Goal: Obtain resource: Obtain resource

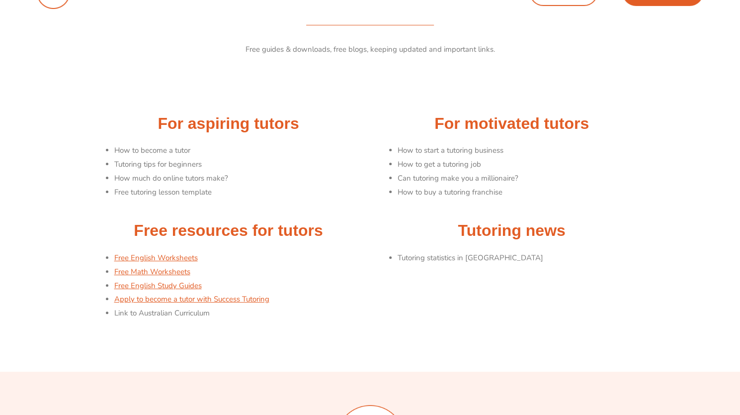
click at [293, 40] on div "Free guides & downloads, free blogs, keeping updated and important links." at bounding box center [370, 73] width 567 height 71
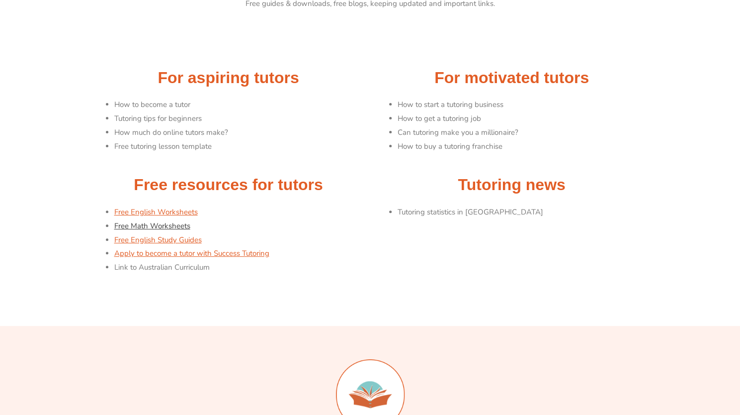
scroll to position [75, 0]
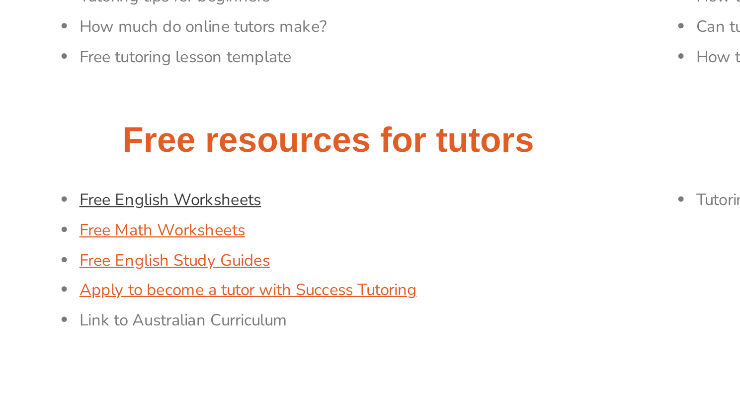
click at [149, 215] on link "Free English Worksheets" at bounding box center [156, 212] width 84 height 10
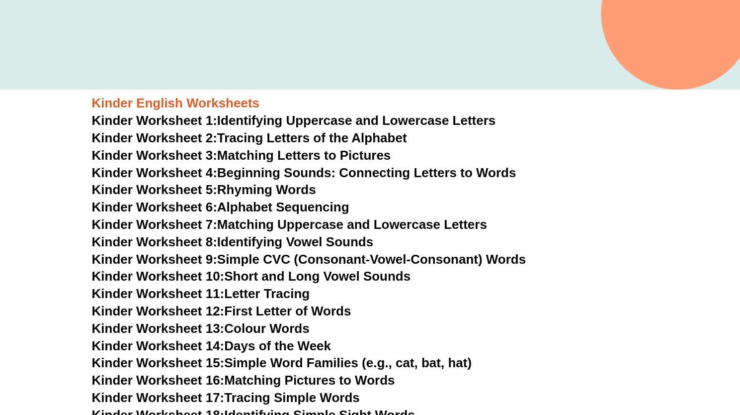
scroll to position [322, 0]
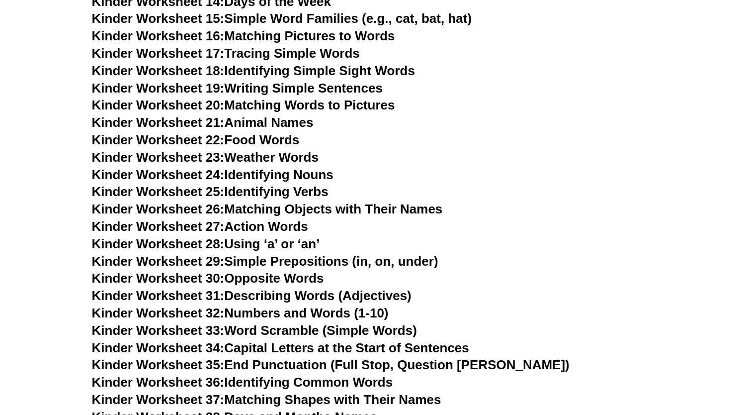
scroll to position [319, 0]
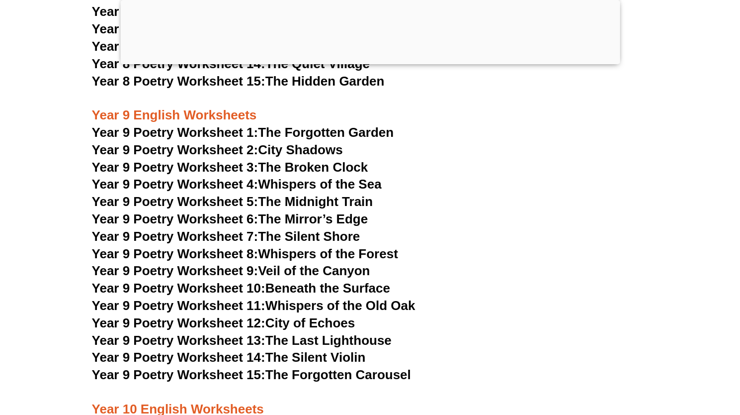
scroll to position [6626, 0]
